Goal: Transaction & Acquisition: Purchase product/service

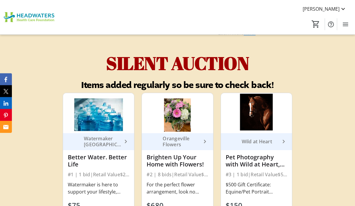
scroll to position [2010, 0]
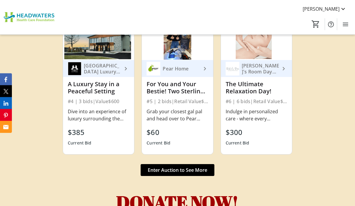
scroll to position [2223, 0]
click at [201, 167] on span "Enter Auction to See More" at bounding box center [178, 170] width 60 height 7
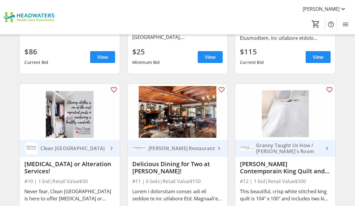
scroll to position [470, 0]
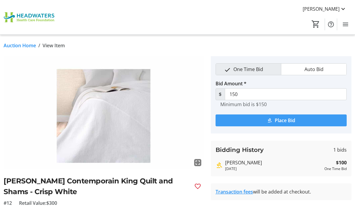
click at [288, 120] on span "Place Bid" at bounding box center [285, 120] width 21 height 7
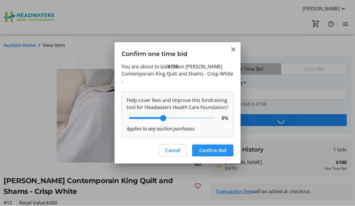
click at [221, 152] on span "Confirm Bid" at bounding box center [212, 150] width 27 height 7
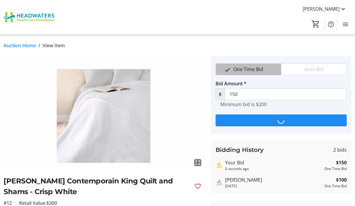
type input "200"
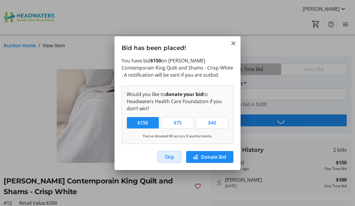
click at [167, 156] on span "Skip" at bounding box center [170, 157] width 10 height 7
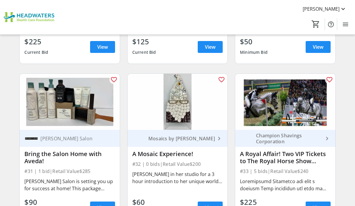
scroll to position [1605, 0]
click at [102, 206] on span "View" at bounding box center [102, 207] width 11 height 7
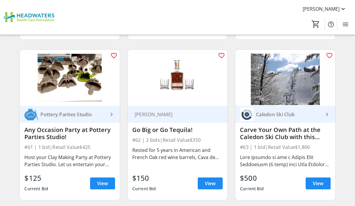
scroll to position [3231, 0]
click at [211, 181] on span "View" at bounding box center [210, 183] width 11 height 7
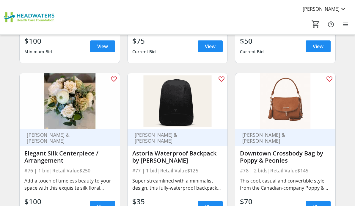
scroll to position [4011, 0]
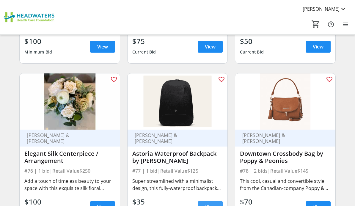
click at [213, 206] on span "View" at bounding box center [210, 207] width 11 height 7
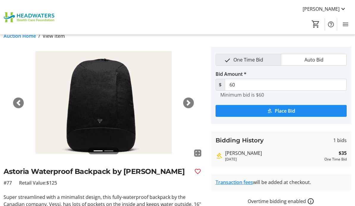
scroll to position [11, 0]
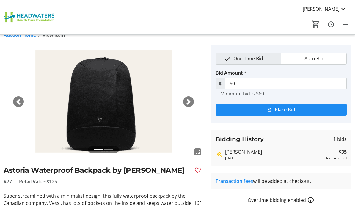
click at [188, 99] on span "button" at bounding box center [189, 102] width 6 height 6
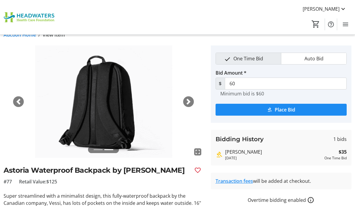
click at [21, 101] on span "button" at bounding box center [18, 102] width 6 height 6
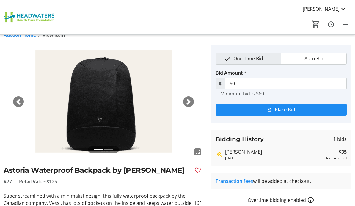
click at [185, 100] on div "Next" at bounding box center [188, 101] width 11 height 11
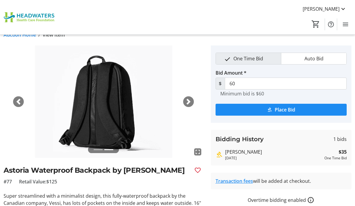
click at [22, 99] on div "Previous" at bounding box center [18, 101] width 11 height 11
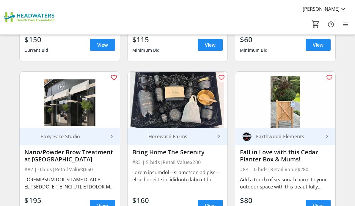
scroll to position [4334, 0]
